Goal: Find specific page/section: Find specific page/section

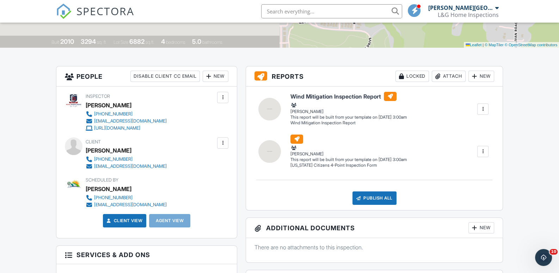
click at [293, 12] on input "text" at bounding box center [331, 11] width 141 height 14
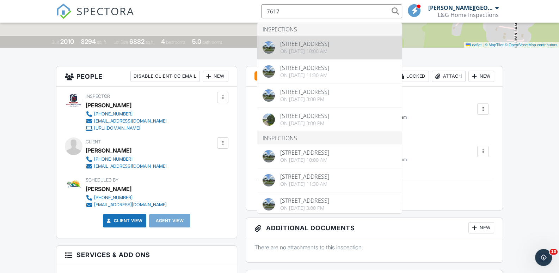
type input "7617"
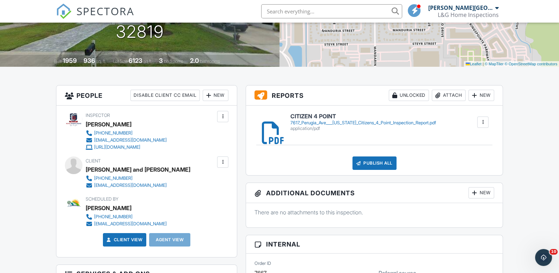
scroll to position [141, 0]
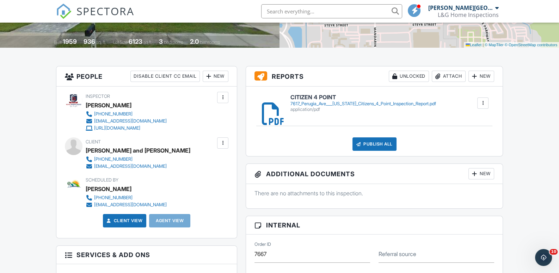
click at [316, 101] on div "7617_Perugia_Ave___[US_STATE]_Citizens_4_Point_Inspection_Report.pdf" at bounding box center [364, 104] width 146 height 6
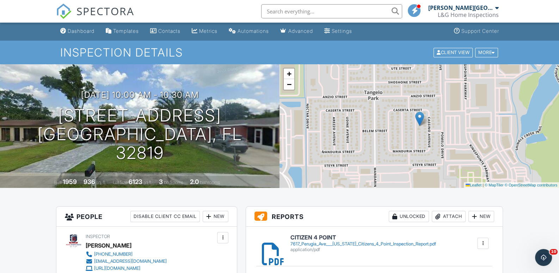
scroll to position [0, 0]
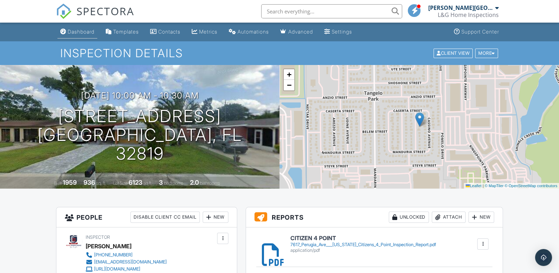
click at [100, 34] on div "Dashboard Templates Contacts Metrics Automations Advanced Settings Support Cent…" at bounding box center [280, 32] width 448 height 19
drag, startPoint x: 99, startPoint y: 34, endPoint x: 83, endPoint y: 31, distance: 16.0
click at [83, 31] on div "Dashboard" at bounding box center [81, 32] width 27 height 6
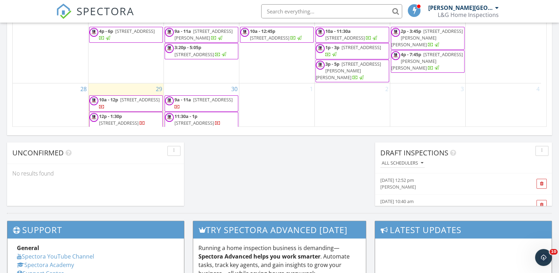
scroll to position [68, 0]
